Goal: Information Seeking & Learning: Learn about a topic

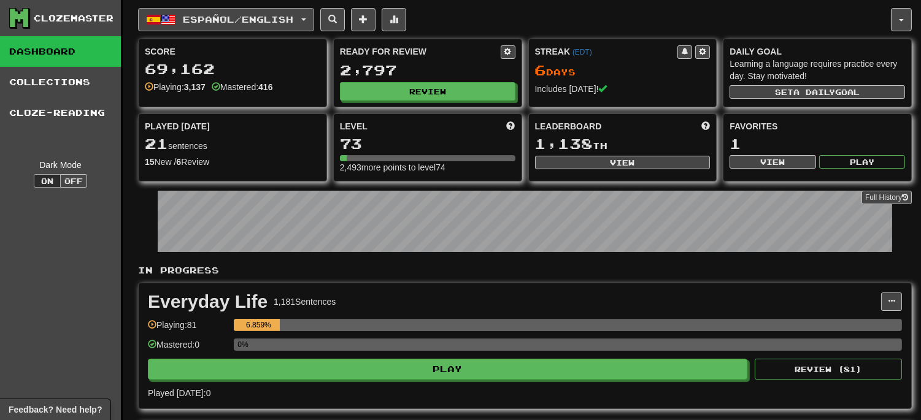
click at [294, 21] on span "Español / English" at bounding box center [239, 19] width 110 height 10
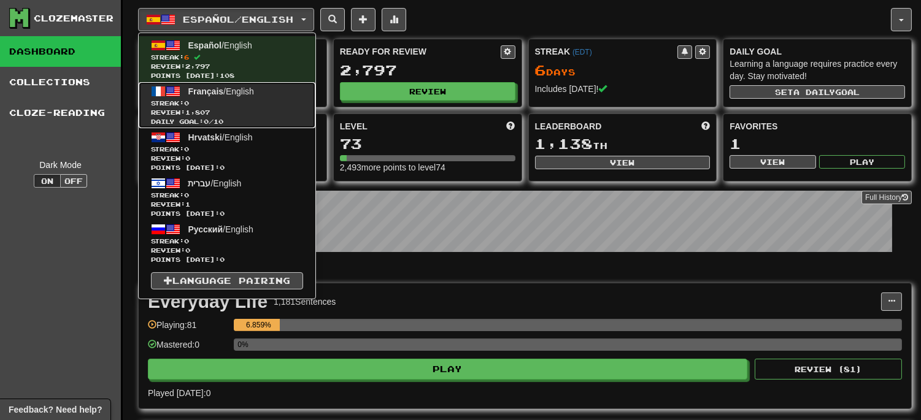
click at [229, 98] on link "Français / English Streak: 0 Review: 1,807 Daily Goal: 0 / 10" at bounding box center [227, 105] width 177 height 46
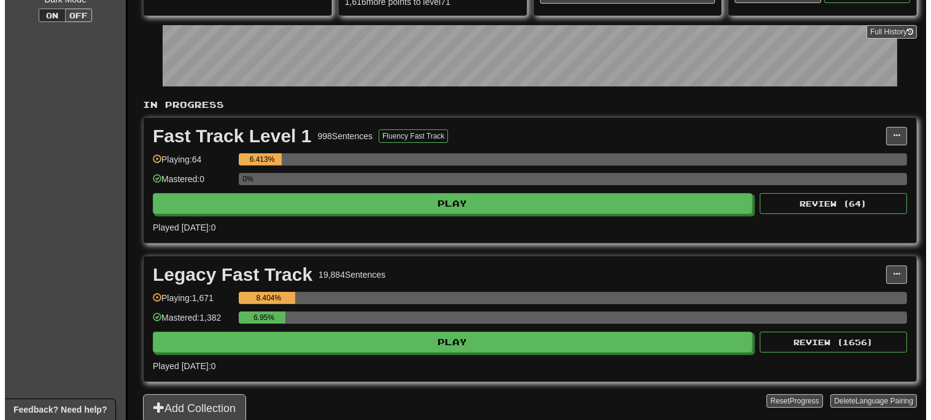
scroll to position [136, 0]
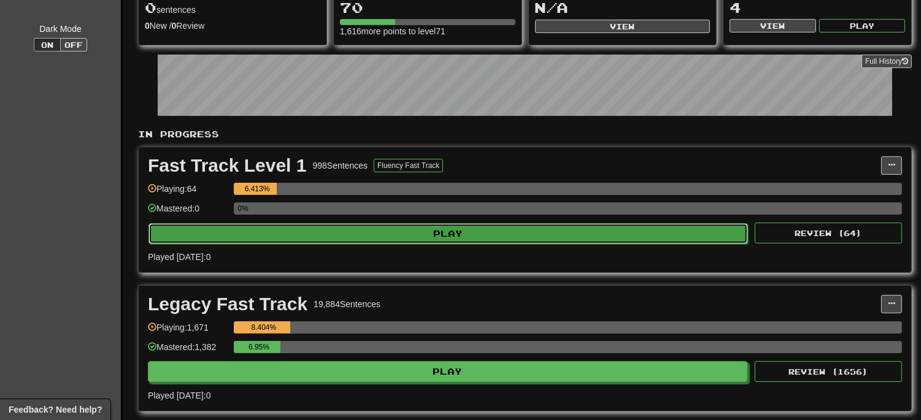
click at [420, 238] on button "Play" at bounding box center [449, 233] width 600 height 21
select select "**"
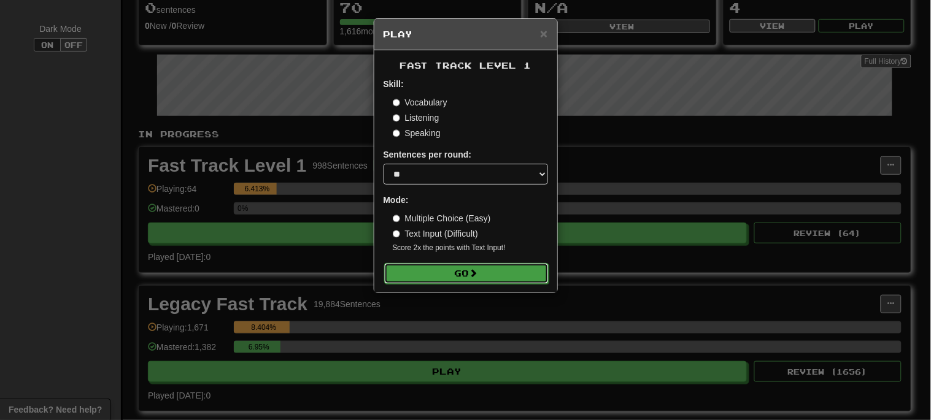
click at [506, 274] on button "Go" at bounding box center [466, 273] width 165 height 21
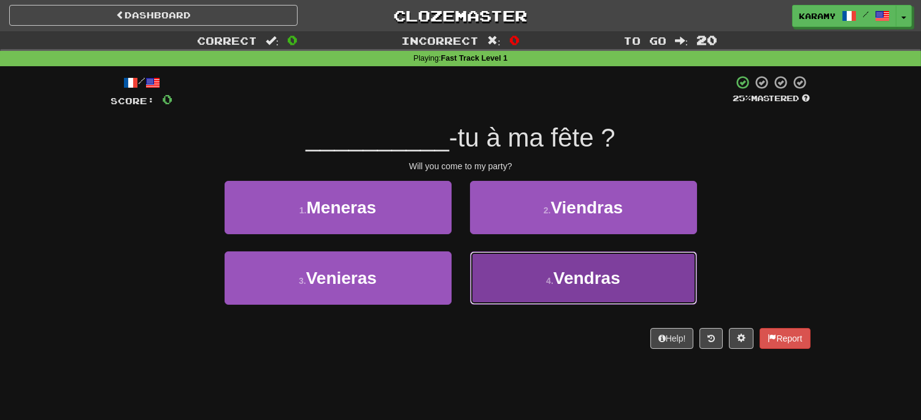
click at [670, 283] on button "4 . Vendras" at bounding box center [583, 278] width 227 height 53
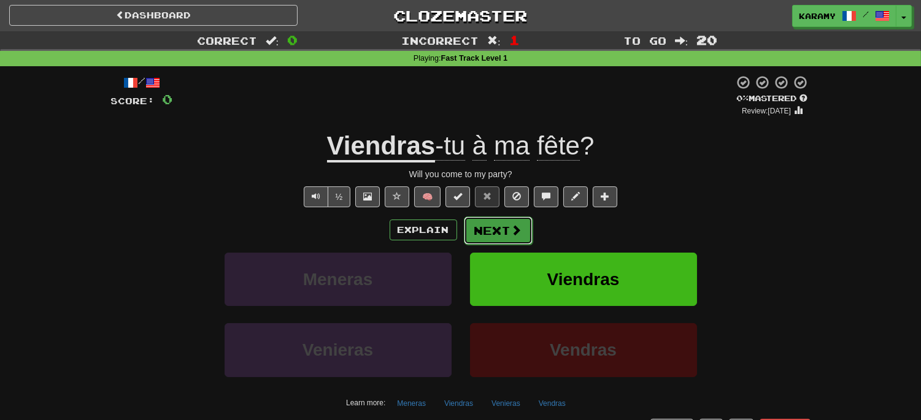
click at [500, 239] on button "Next" at bounding box center [498, 231] width 69 height 28
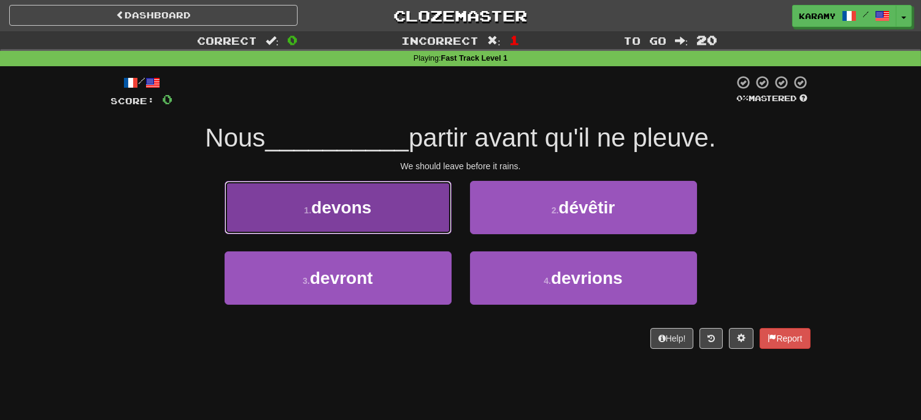
click at [366, 200] on span "devons" at bounding box center [341, 207] width 60 height 19
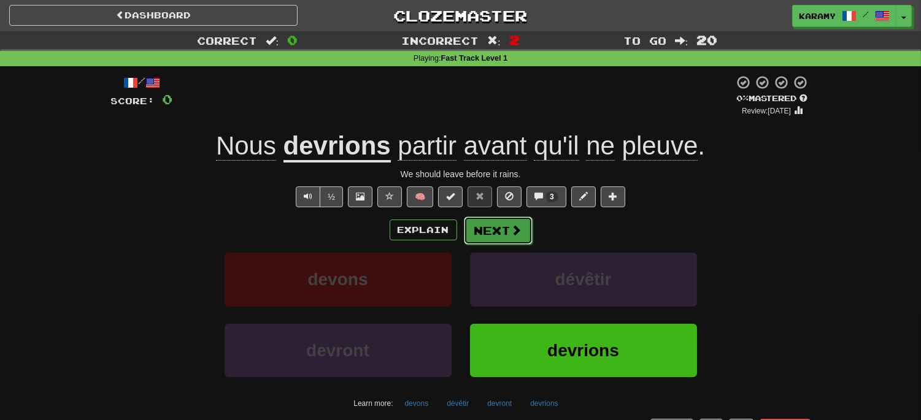
click at [498, 231] on button "Next" at bounding box center [498, 231] width 69 height 28
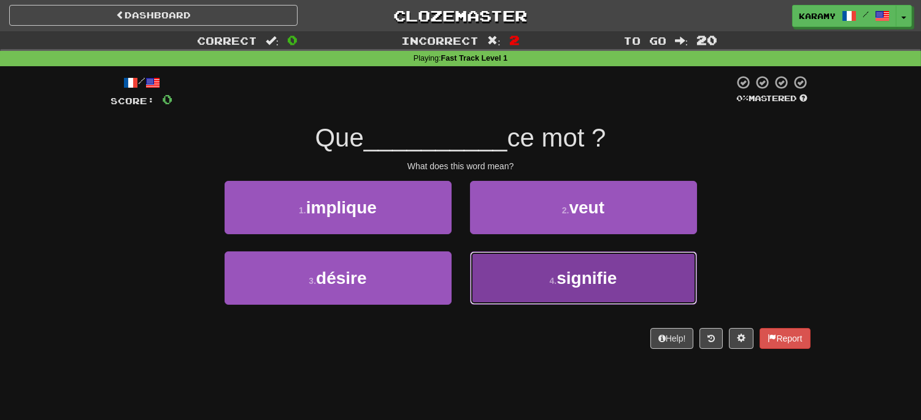
click at [645, 285] on button "4 . signifie" at bounding box center [583, 278] width 227 height 53
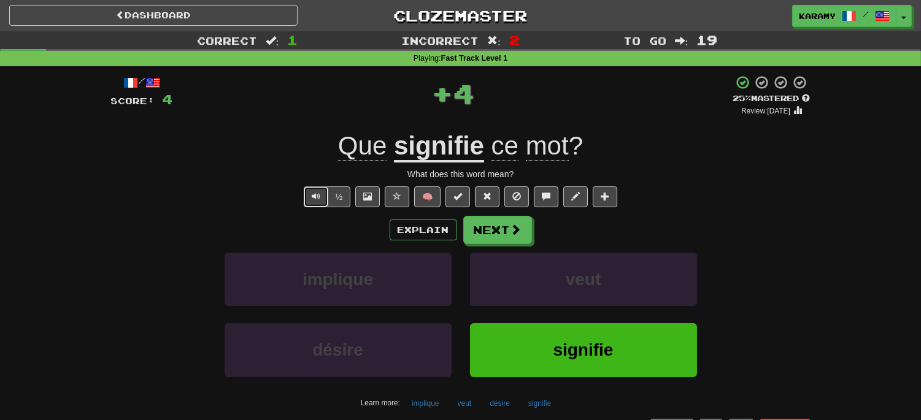
click at [316, 199] on span "Text-to-speech controls" at bounding box center [316, 196] width 9 height 9
click at [508, 231] on button "Next" at bounding box center [498, 231] width 69 height 28
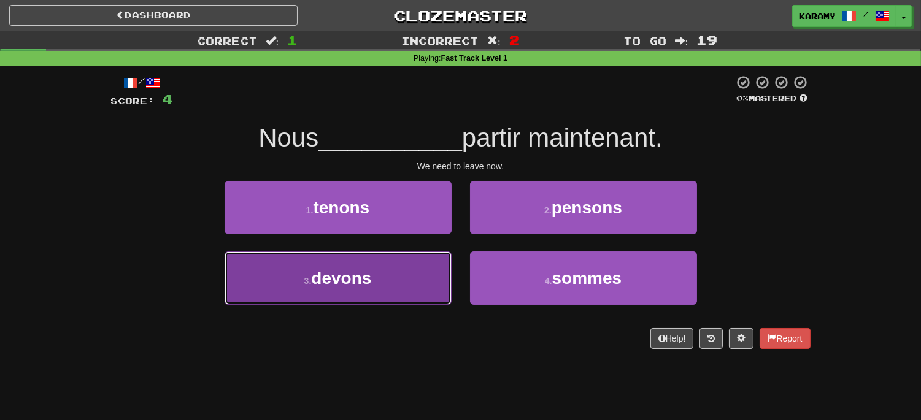
click at [395, 285] on button "3 . devons" at bounding box center [338, 278] width 227 height 53
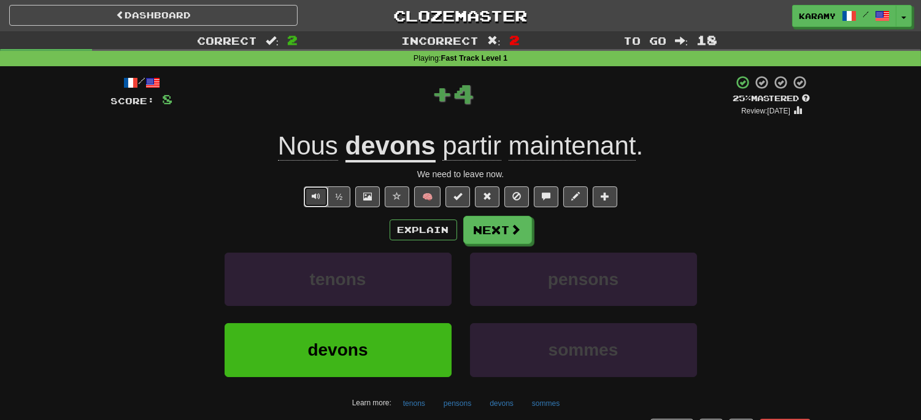
click at [316, 195] on span "Text-to-speech controls" at bounding box center [316, 196] width 9 height 9
click at [513, 231] on span at bounding box center [516, 230] width 11 height 11
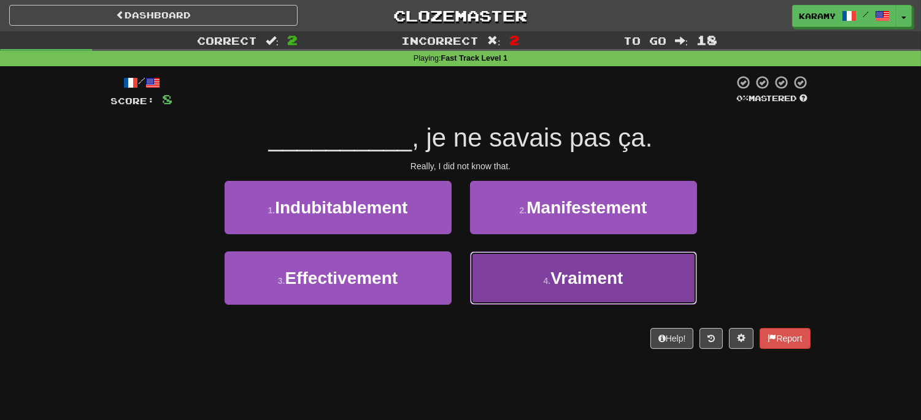
click at [670, 279] on button "4 . Vraiment" at bounding box center [583, 278] width 227 height 53
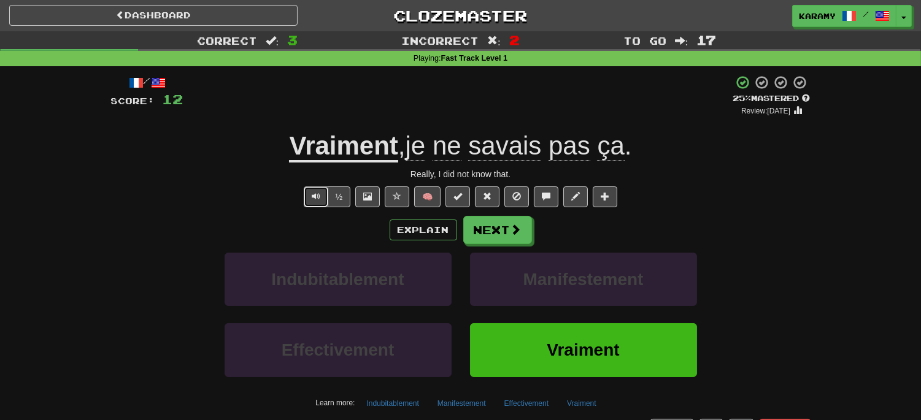
click at [312, 196] on span "Text-to-speech controls" at bounding box center [316, 196] width 9 height 9
click at [513, 234] on span at bounding box center [516, 230] width 11 height 11
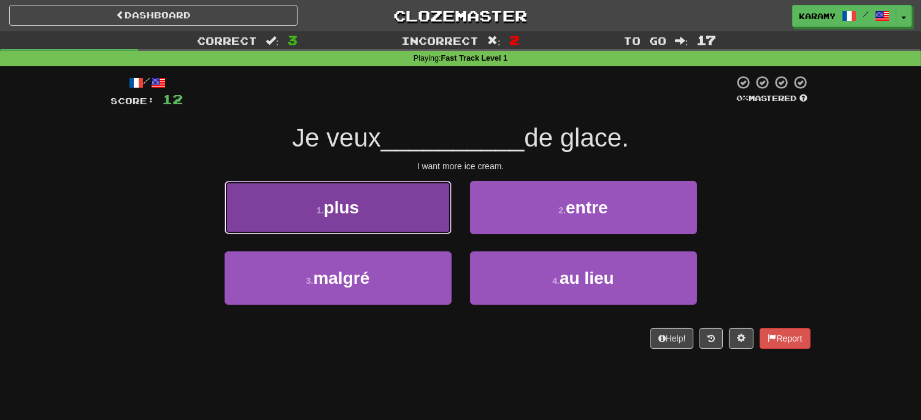
click at [406, 213] on button "1 . plus" at bounding box center [338, 207] width 227 height 53
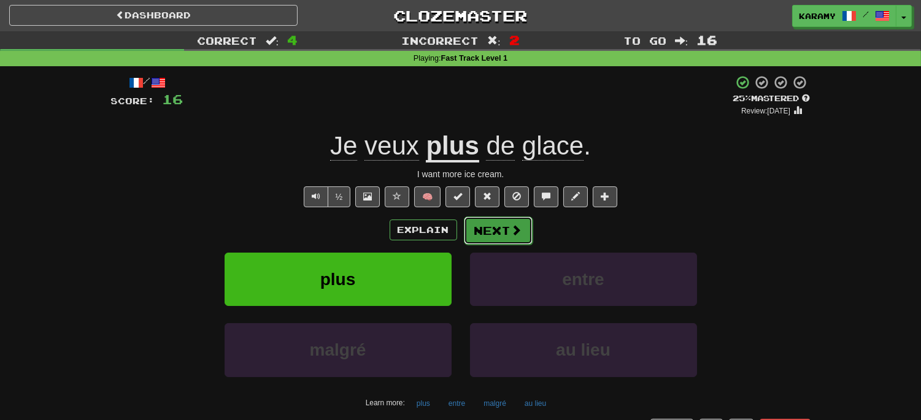
click at [517, 228] on span at bounding box center [516, 230] width 11 height 11
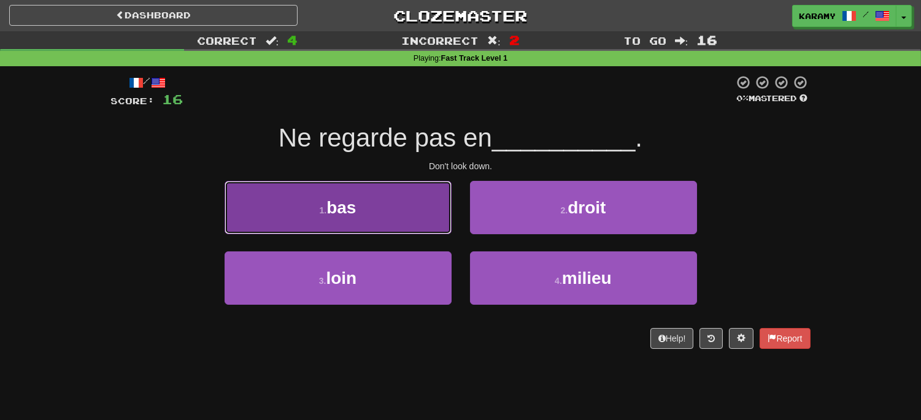
click at [395, 198] on button "1 . bas" at bounding box center [338, 207] width 227 height 53
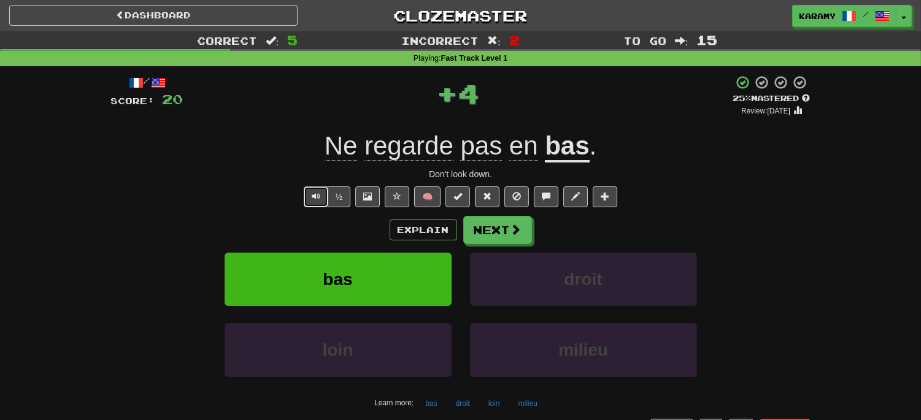
click at [312, 193] on span "Text-to-speech controls" at bounding box center [316, 196] width 9 height 9
click at [519, 235] on span at bounding box center [516, 230] width 11 height 11
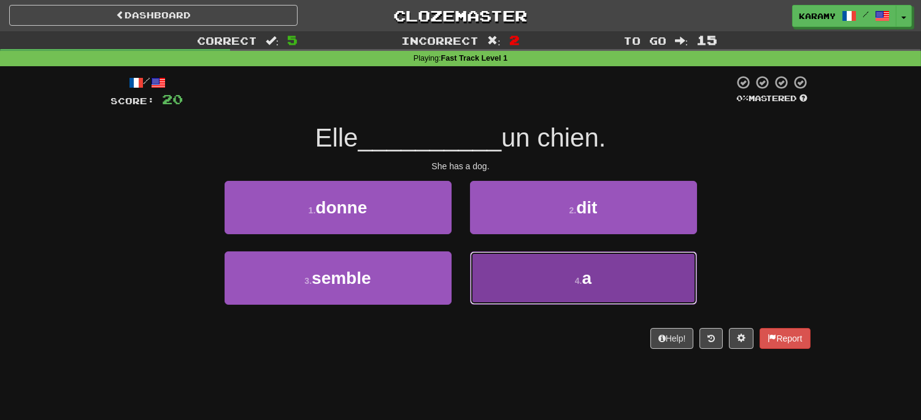
click at [603, 267] on button "4 . a" at bounding box center [583, 278] width 227 height 53
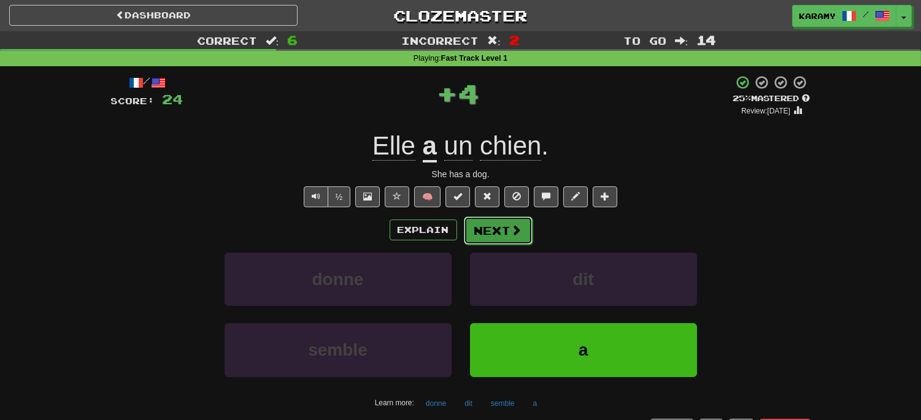
click at [520, 230] on span at bounding box center [516, 230] width 11 height 11
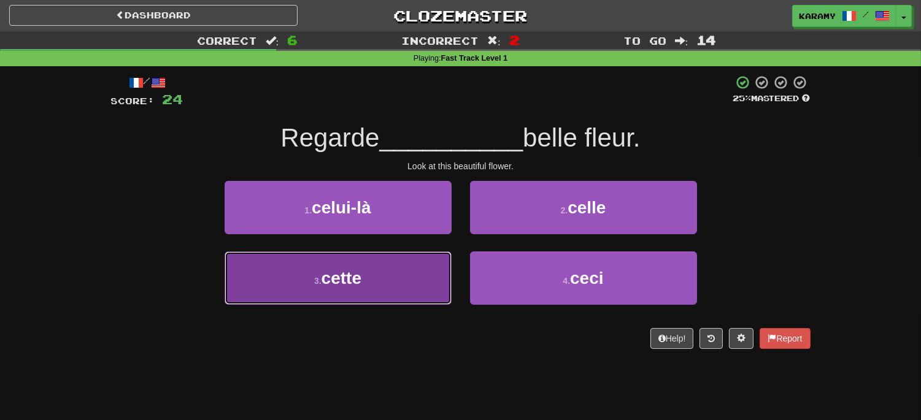
click at [413, 277] on button "3 . cette" at bounding box center [338, 278] width 227 height 53
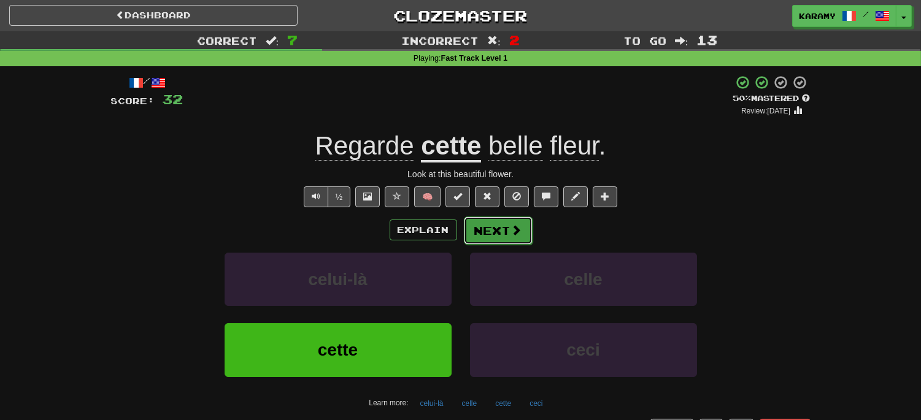
click at [516, 230] on span at bounding box center [516, 230] width 11 height 11
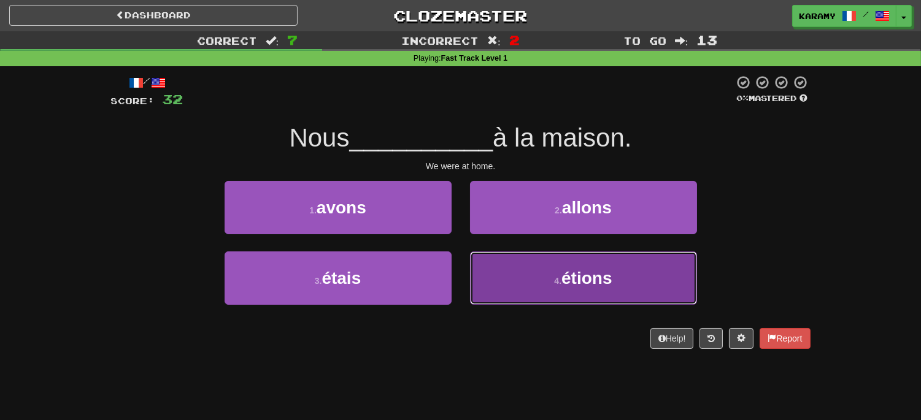
click at [551, 290] on button "4 . étions" at bounding box center [583, 278] width 227 height 53
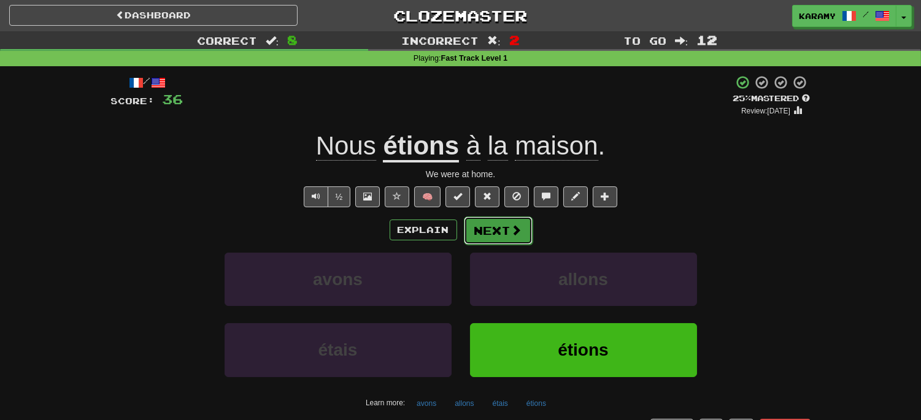
click at [513, 233] on span at bounding box center [516, 230] width 11 height 11
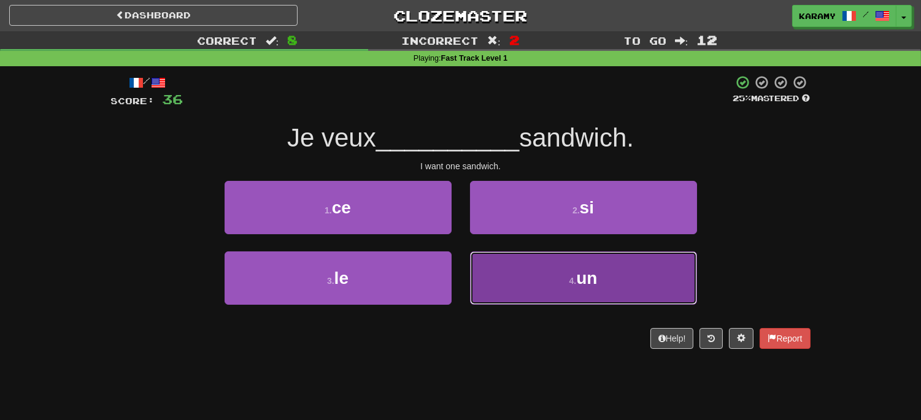
click at [684, 278] on button "4 . un" at bounding box center [583, 278] width 227 height 53
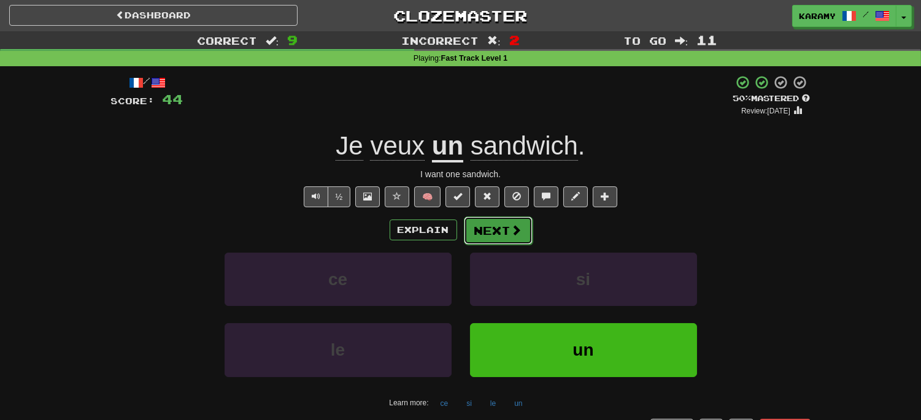
click at [514, 230] on span at bounding box center [516, 230] width 11 height 11
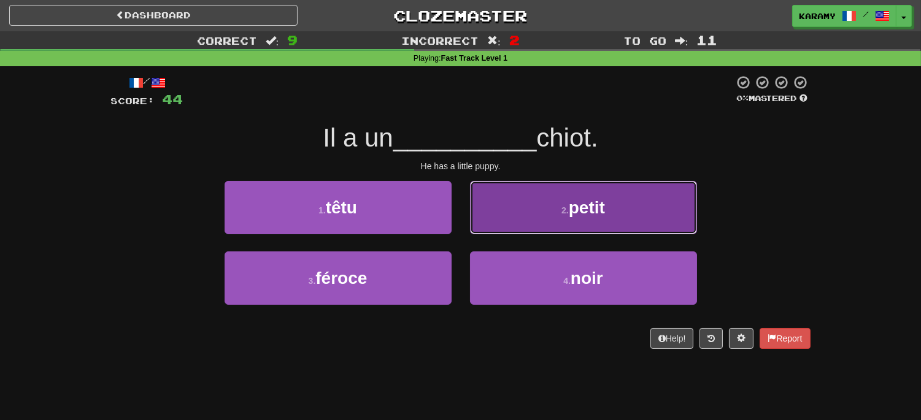
click at [640, 204] on button "2 . petit" at bounding box center [583, 207] width 227 height 53
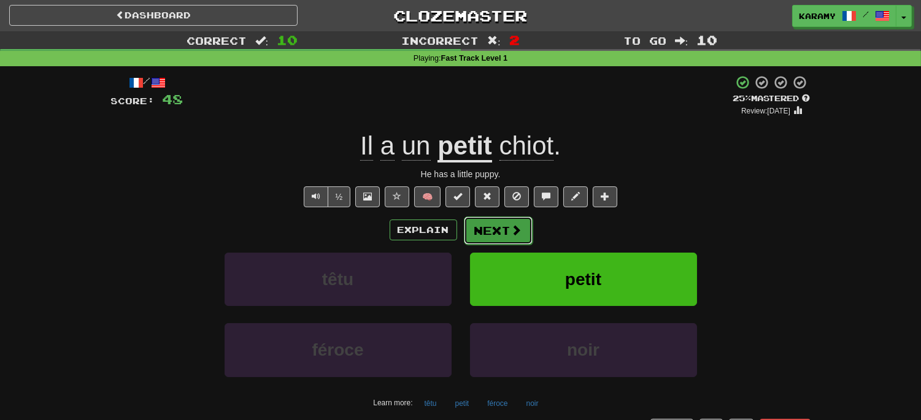
click at [516, 236] on span at bounding box center [516, 230] width 11 height 11
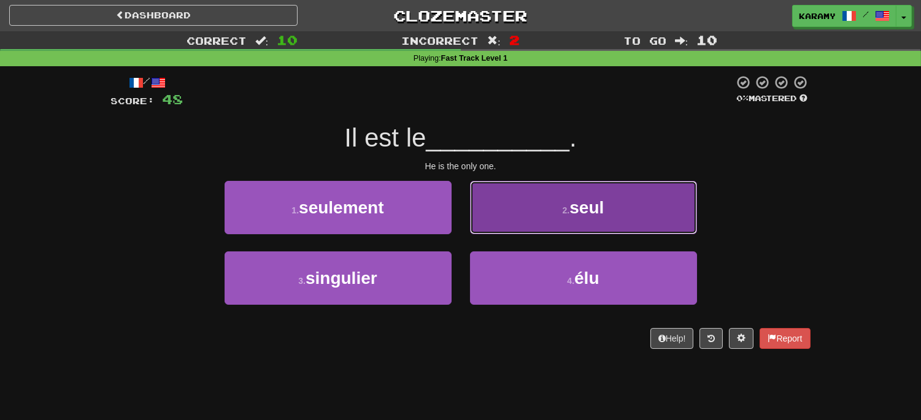
click at [659, 210] on button "2 . seul" at bounding box center [583, 207] width 227 height 53
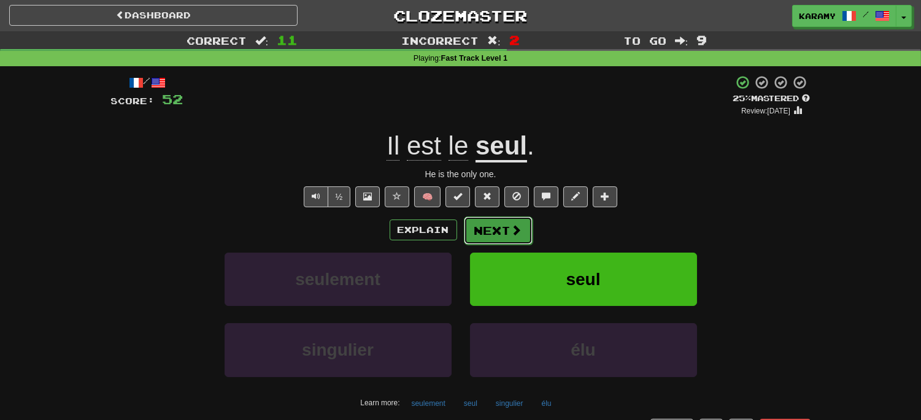
click at [511, 231] on span at bounding box center [516, 230] width 11 height 11
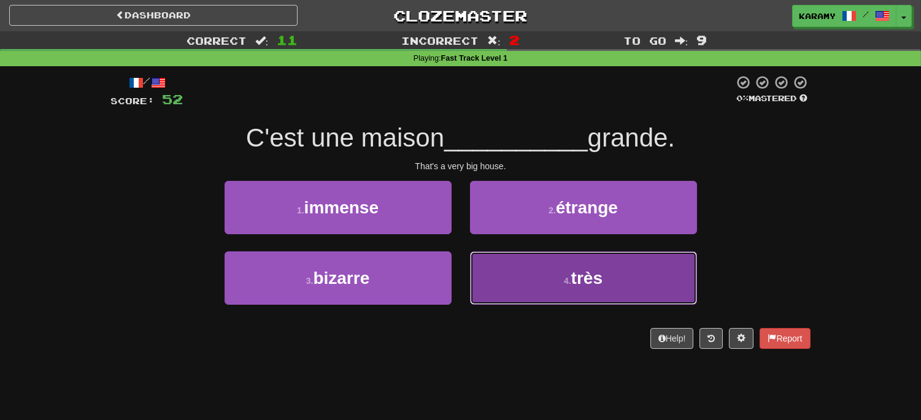
click at [531, 286] on button "4 . très" at bounding box center [583, 278] width 227 height 53
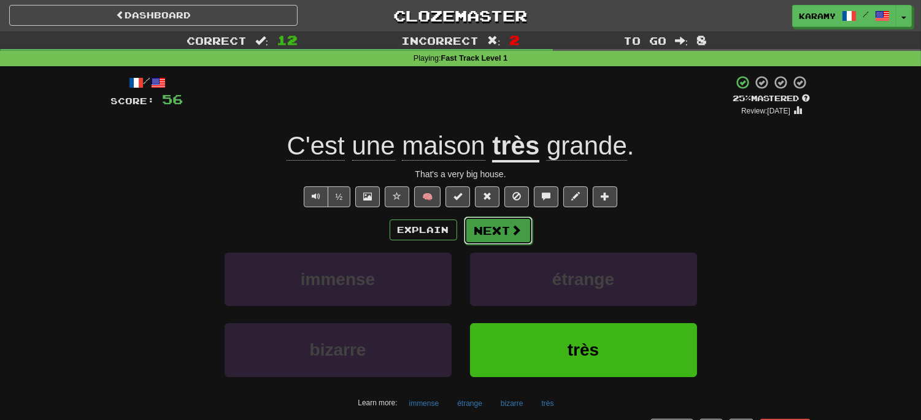
click at [517, 234] on span at bounding box center [516, 230] width 11 height 11
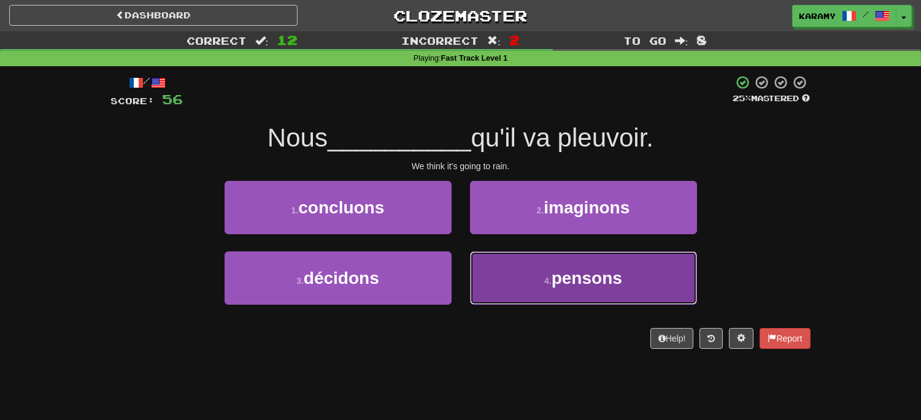
click at [611, 290] on button "4 . pensons" at bounding box center [583, 278] width 227 height 53
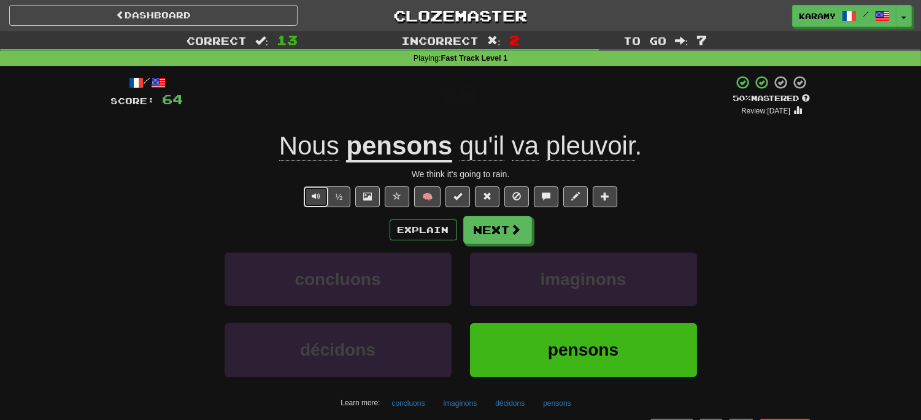
click at [314, 197] on span "Text-to-speech controls" at bounding box center [316, 196] width 9 height 9
click at [612, 155] on span "pleuvoir" at bounding box center [590, 145] width 89 height 29
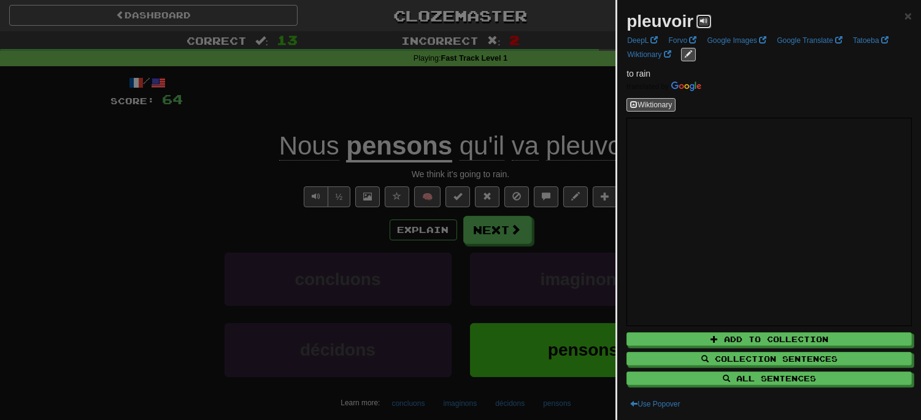
click at [702, 20] on span at bounding box center [703, 20] width 7 height 7
click at [567, 230] on div at bounding box center [460, 210] width 921 height 420
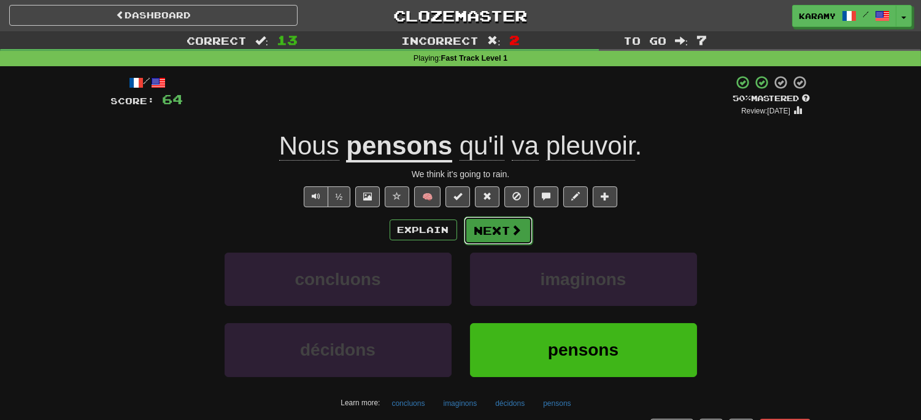
click at [513, 231] on span at bounding box center [516, 230] width 11 height 11
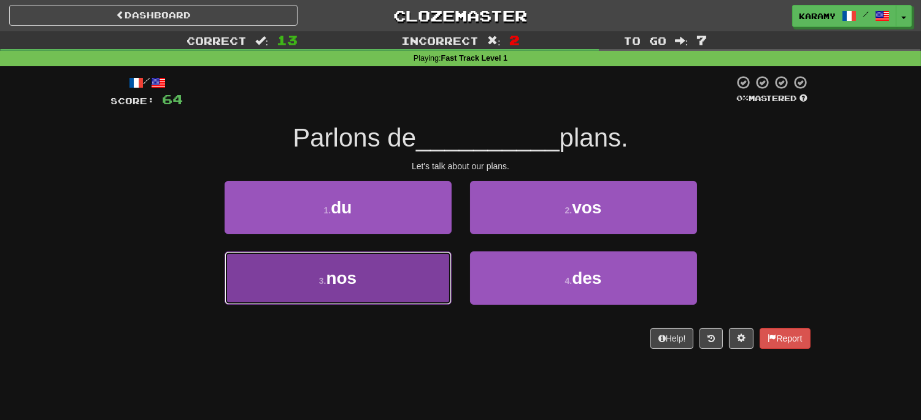
click at [368, 286] on button "3 . nos" at bounding box center [338, 278] width 227 height 53
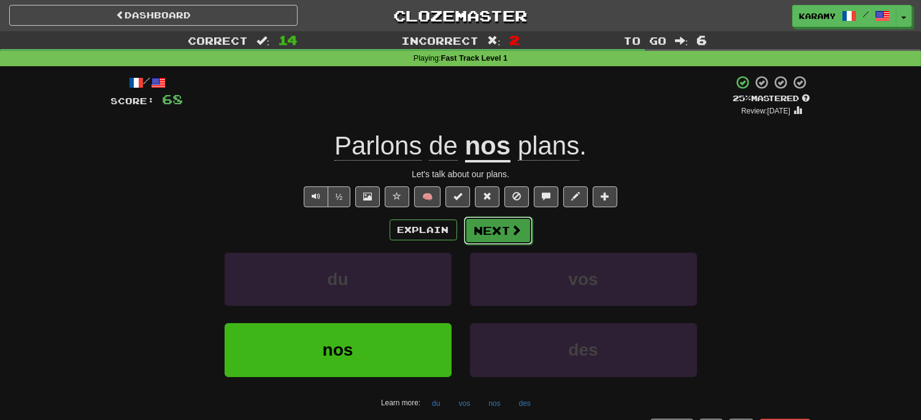
click at [506, 230] on button "Next" at bounding box center [498, 231] width 69 height 28
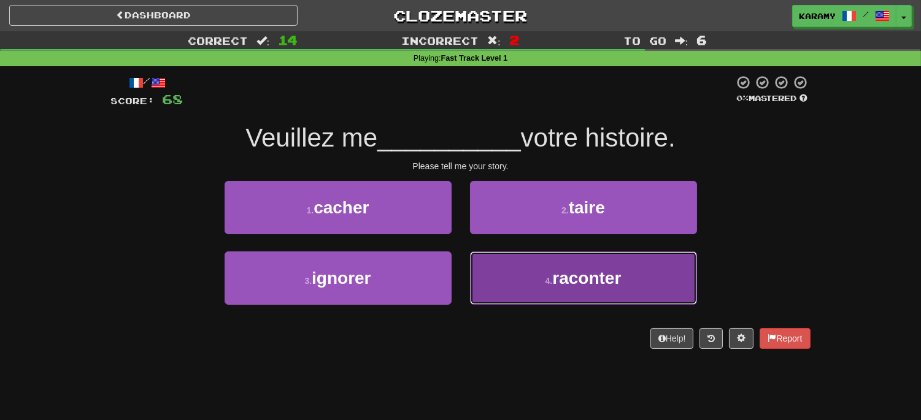
click at [605, 282] on span "raconter" at bounding box center [586, 278] width 69 height 19
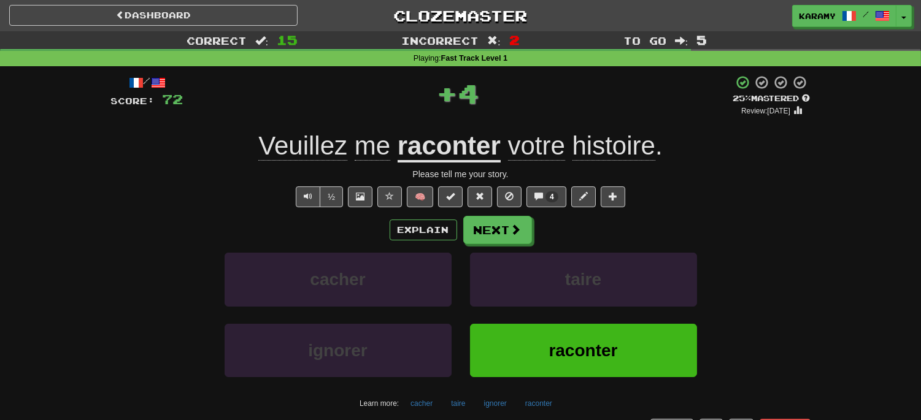
click at [355, 148] on span "Veuillez" at bounding box center [373, 145] width 36 height 29
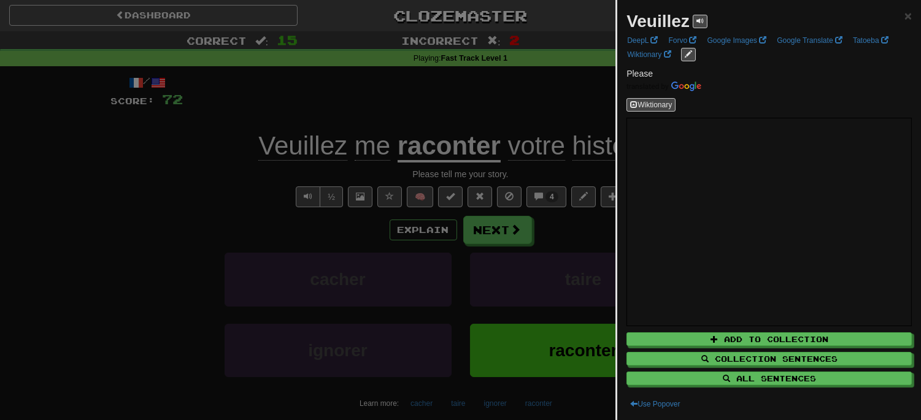
click at [142, 212] on div at bounding box center [460, 210] width 921 height 420
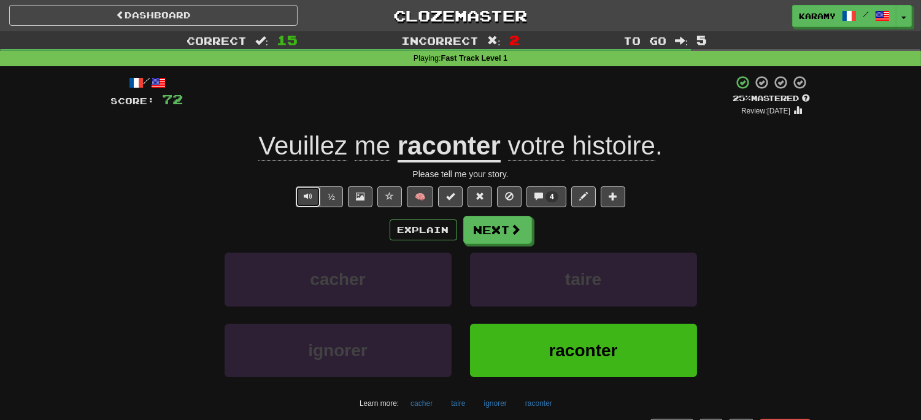
click at [304, 197] on span "Text-to-speech controls" at bounding box center [308, 196] width 9 height 9
click at [508, 229] on button "Next" at bounding box center [498, 231] width 69 height 28
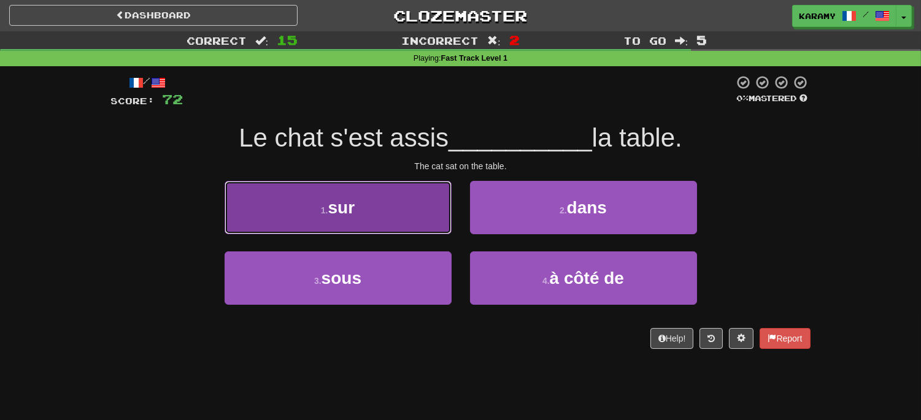
click at [376, 228] on button "1 . sur" at bounding box center [338, 207] width 227 height 53
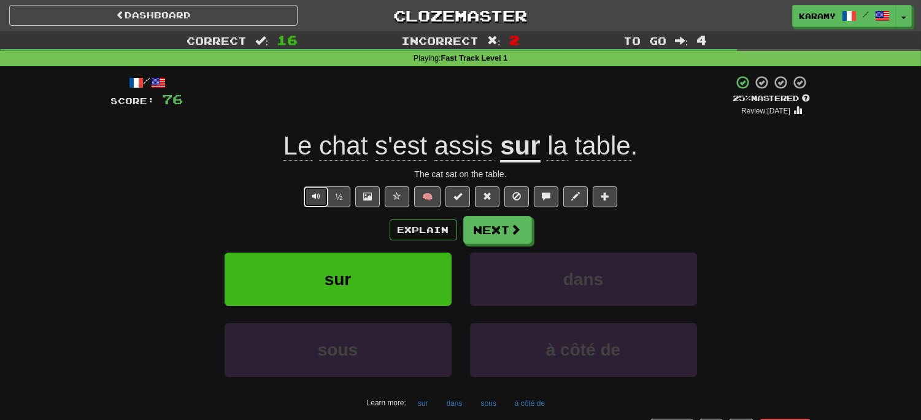
click at [316, 193] on span "Text-to-speech controls" at bounding box center [316, 196] width 9 height 9
click at [513, 231] on span at bounding box center [516, 230] width 11 height 11
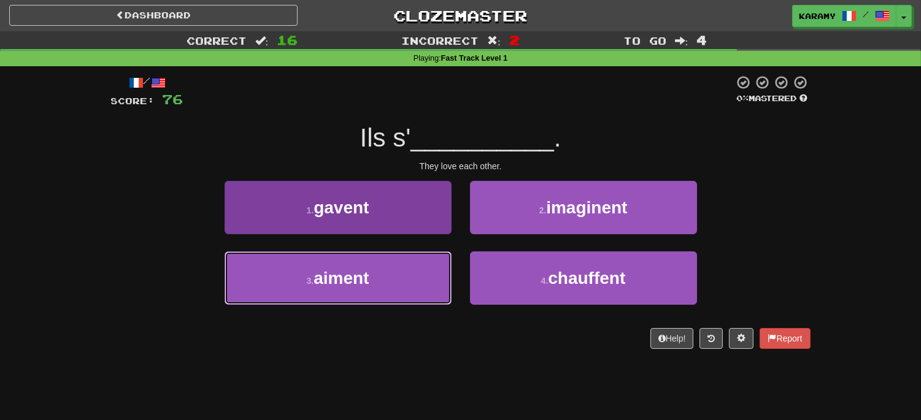
click at [388, 272] on button "3 . aiment" at bounding box center [338, 278] width 227 height 53
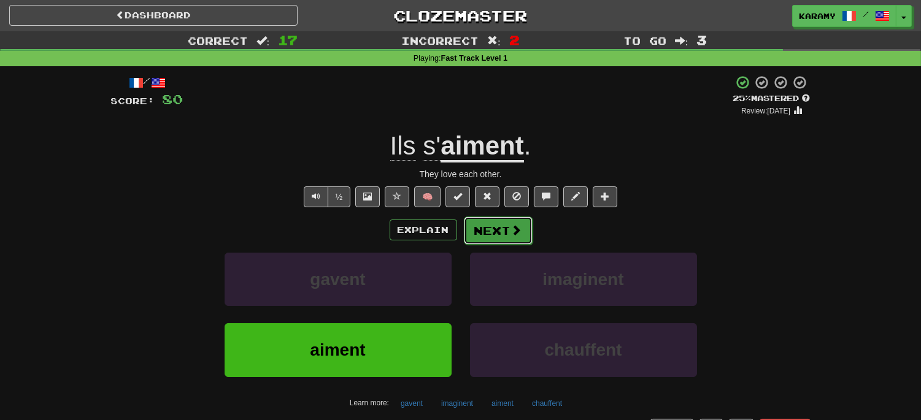
click at [512, 227] on span at bounding box center [516, 230] width 11 height 11
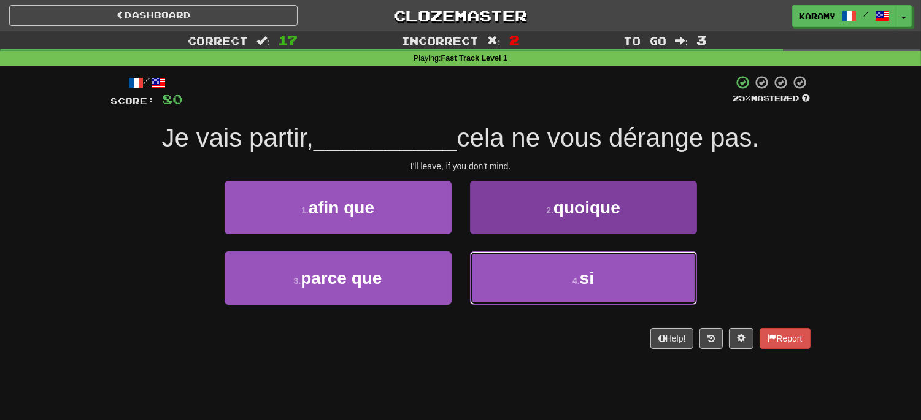
click at [647, 273] on button "4 . si" at bounding box center [583, 278] width 227 height 53
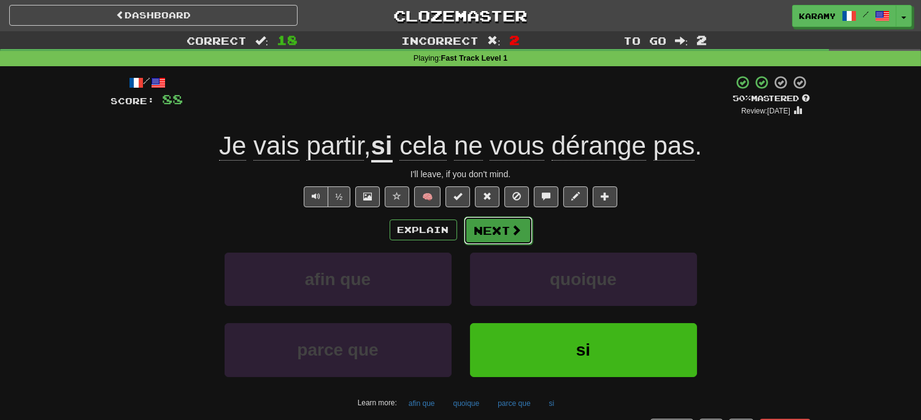
click at [503, 233] on button "Next" at bounding box center [498, 231] width 69 height 28
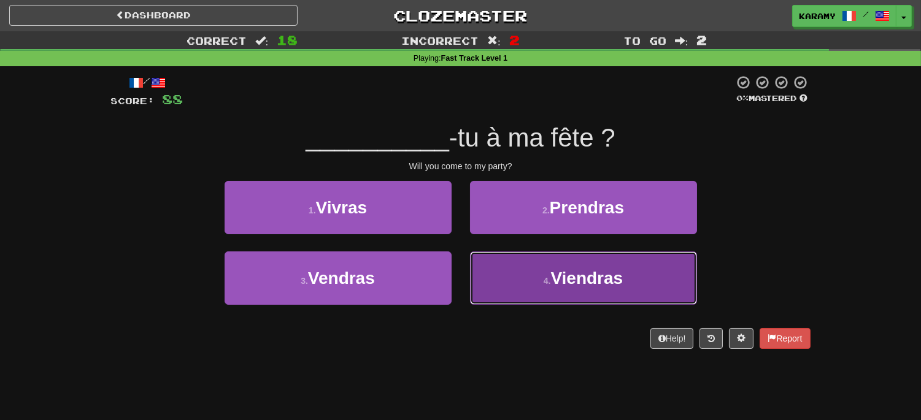
click at [620, 279] on span "Viendras" at bounding box center [587, 278] width 72 height 19
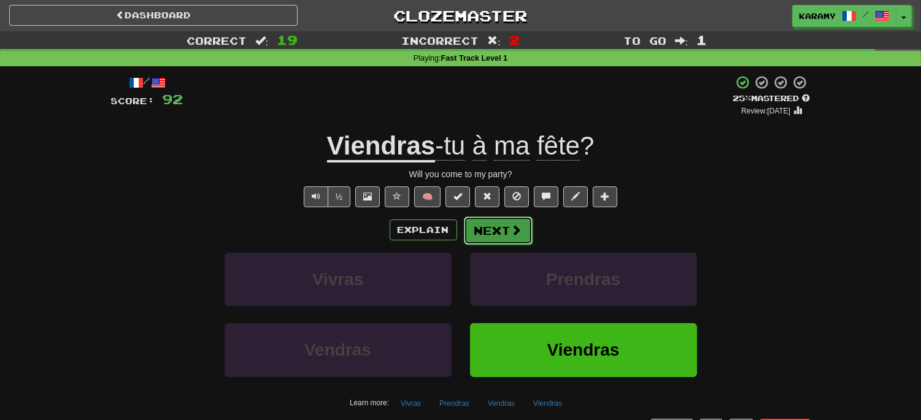
click at [514, 228] on span at bounding box center [516, 230] width 11 height 11
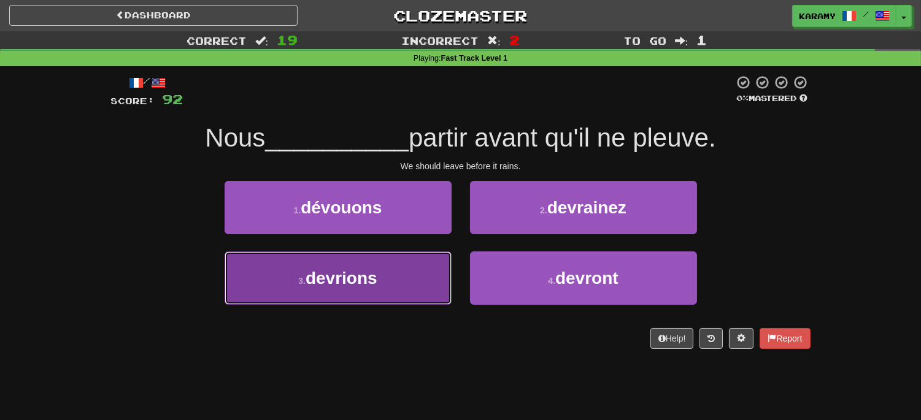
click at [393, 272] on button "3 . devrions" at bounding box center [338, 278] width 227 height 53
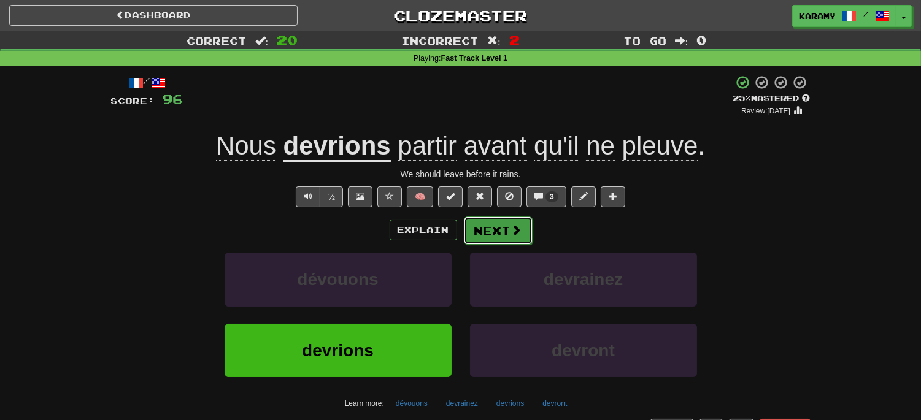
click at [514, 234] on span at bounding box center [516, 230] width 11 height 11
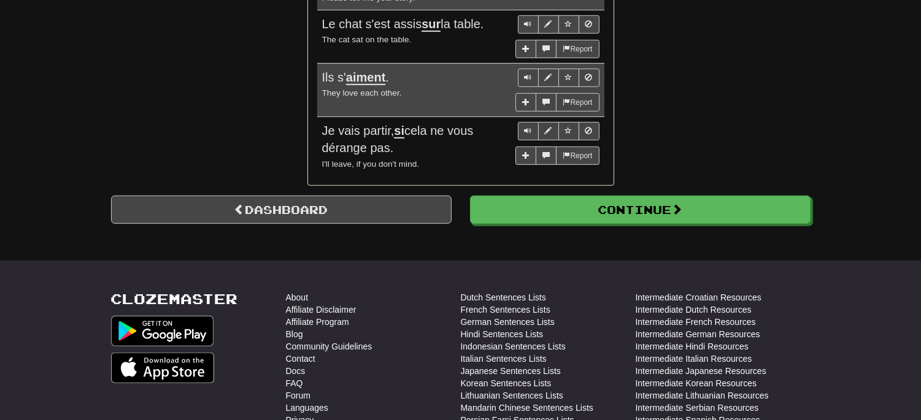
scroll to position [1773, 0]
